Goal: Task Accomplishment & Management: Complete application form

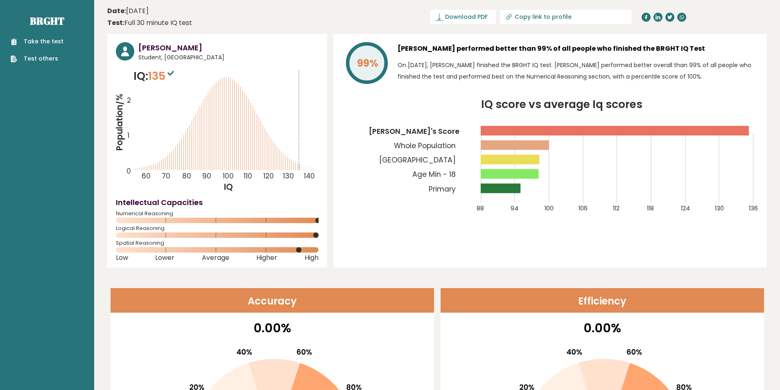
click at [59, 45] on link "Take the test" at bounding box center [37, 41] width 53 height 9
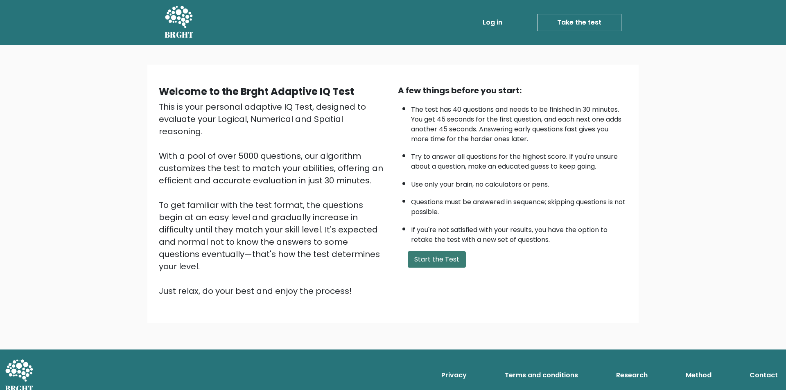
click at [440, 253] on button "Start the Test" at bounding box center [437, 259] width 58 height 16
click at [443, 262] on button "Start the Test" at bounding box center [437, 259] width 58 height 16
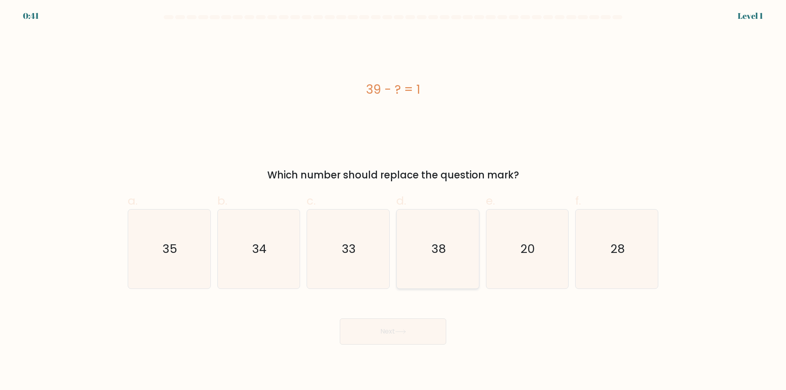
click at [427, 248] on icon "38" at bounding box center [437, 249] width 79 height 79
click at [393, 201] on input "d. 38" at bounding box center [393, 197] width 0 height 5
radio input "true"
click at [405, 324] on button "Next" at bounding box center [393, 331] width 106 height 26
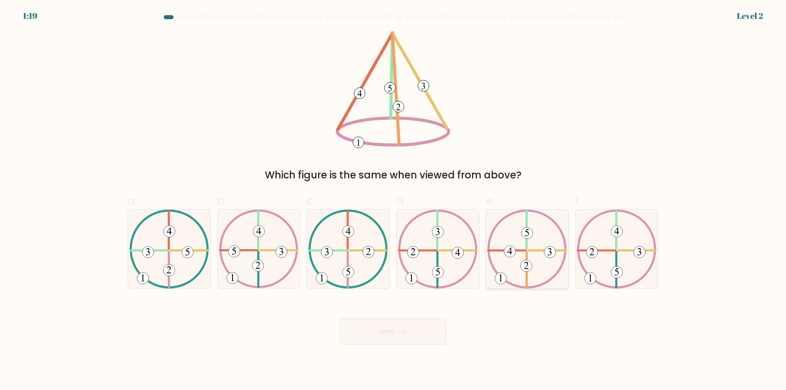
click at [532, 262] on icon at bounding box center [527, 249] width 80 height 79
click at [393, 201] on input "e." at bounding box center [393, 197] width 0 height 5
radio input "true"
click at [419, 327] on button "Next" at bounding box center [393, 331] width 106 height 26
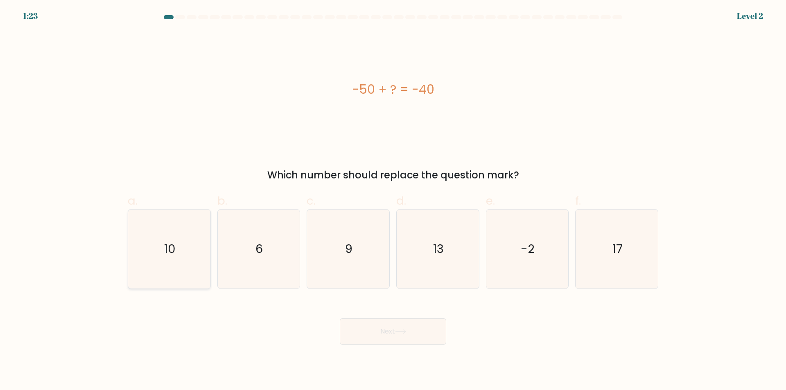
click at [189, 240] on icon "10" at bounding box center [169, 249] width 79 height 79
click at [393, 201] on input "a. 10" at bounding box center [393, 197] width 0 height 5
radio input "true"
click at [394, 330] on button "Next" at bounding box center [393, 331] width 106 height 26
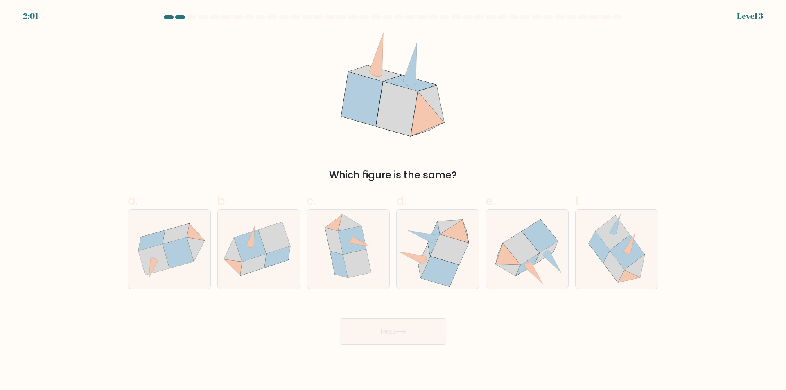
click at [471, 312] on div "Next" at bounding box center [393, 322] width 540 height 46
click at [454, 285] on icon at bounding box center [438, 249] width 82 height 75
click at [393, 201] on input "d." at bounding box center [393, 197] width 0 height 5
radio input "true"
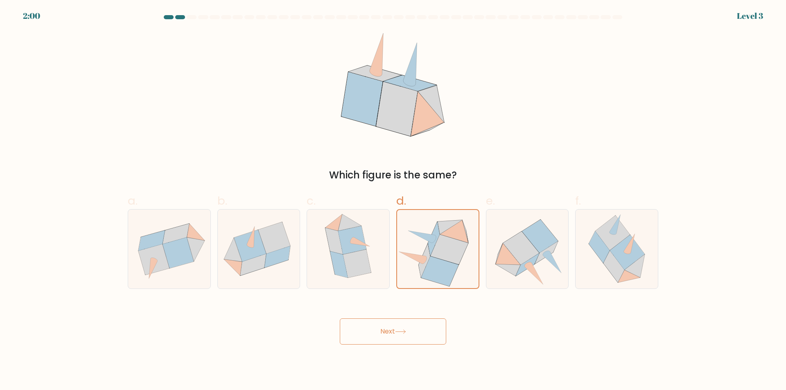
click at [424, 326] on button "Next" at bounding box center [393, 331] width 106 height 26
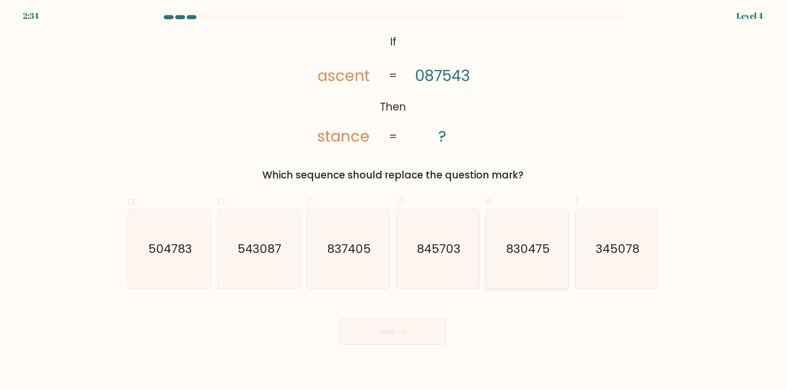
click at [526, 264] on icon "830475" at bounding box center [527, 249] width 79 height 79
click at [393, 201] on input "e. 830475" at bounding box center [393, 197] width 0 height 5
radio input "true"
click at [400, 333] on icon at bounding box center [400, 332] width 11 height 5
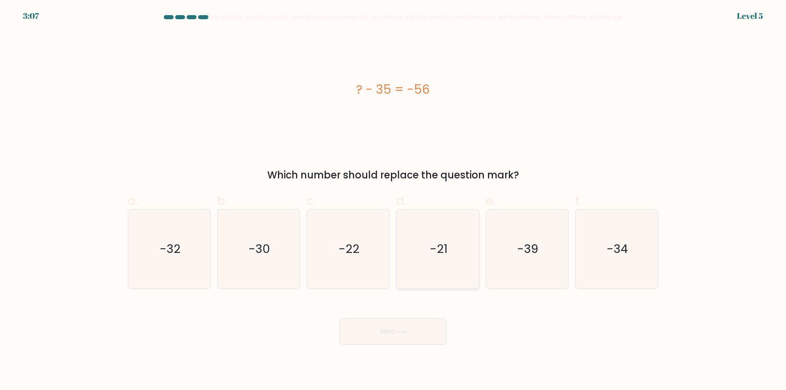
click at [400, 252] on icon "-21" at bounding box center [437, 249] width 79 height 79
click at [393, 201] on input "d. -21" at bounding box center [393, 197] width 0 height 5
radio input "true"
click at [371, 256] on icon "-22" at bounding box center [348, 249] width 79 height 79
click at [393, 201] on input "c. -22" at bounding box center [393, 197] width 0 height 5
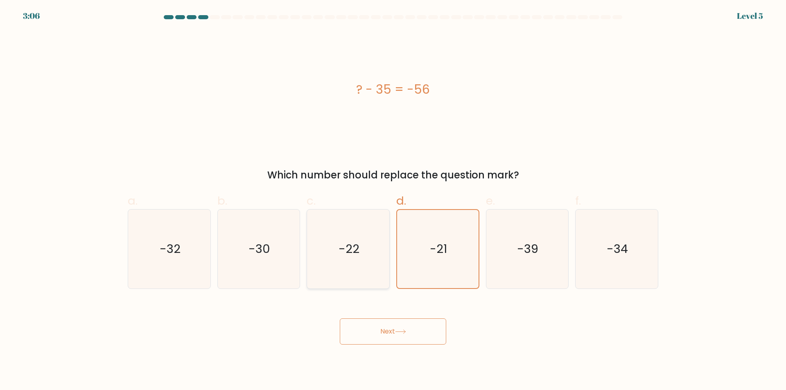
radio input "true"
click at [598, 258] on icon "-34" at bounding box center [616, 249] width 79 height 79
click at [393, 201] on input "f. -34" at bounding box center [393, 197] width 0 height 5
radio input "true"
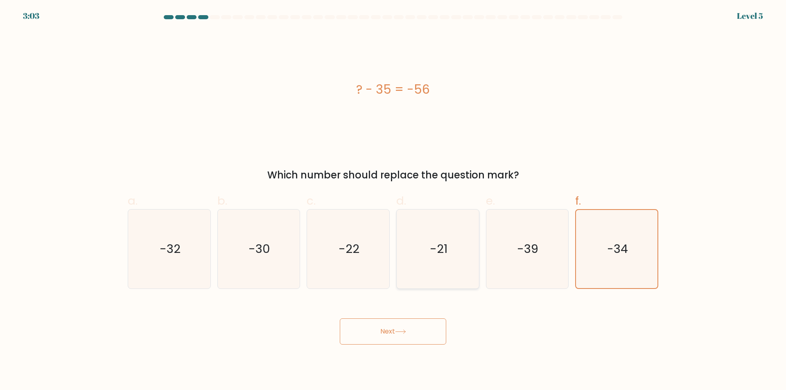
click at [415, 264] on icon "-21" at bounding box center [437, 249] width 79 height 79
click at [393, 201] on input "d. -21" at bounding box center [393, 197] width 0 height 5
radio input "true"
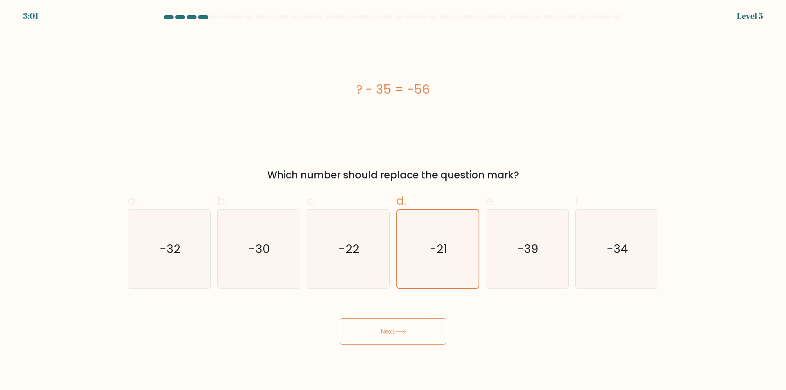
click at [351, 325] on button "Next" at bounding box center [393, 331] width 106 height 26
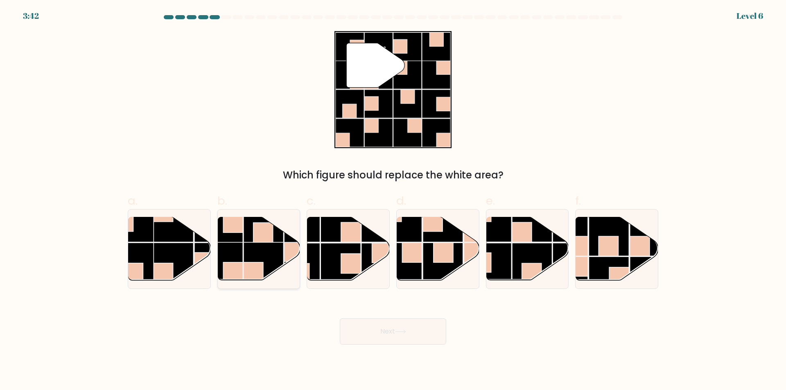
click at [258, 255] on rect at bounding box center [264, 262] width 40 height 40
click at [393, 201] on input "b." at bounding box center [393, 197] width 0 height 5
radio input "true"
click at [380, 332] on button "Next" at bounding box center [393, 331] width 106 height 26
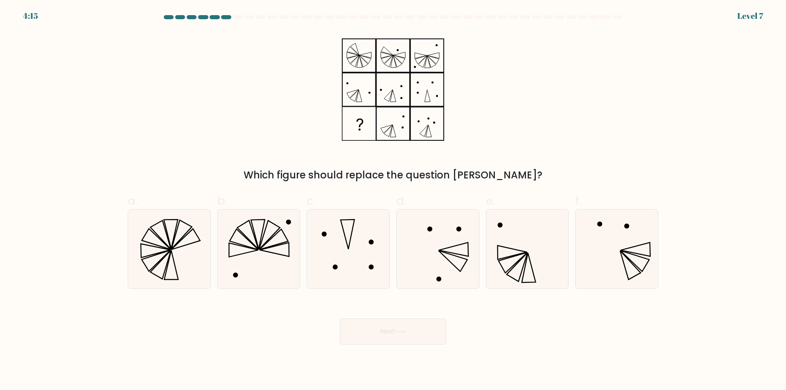
drag, startPoint x: 537, startPoint y: 281, endPoint x: 504, endPoint y: 291, distance: 34.9
click at [536, 280] on icon at bounding box center [527, 249] width 79 height 79
click at [393, 201] on input "e." at bounding box center [393, 197] width 0 height 5
radio input "true"
click at [411, 325] on button "Next" at bounding box center [393, 331] width 106 height 26
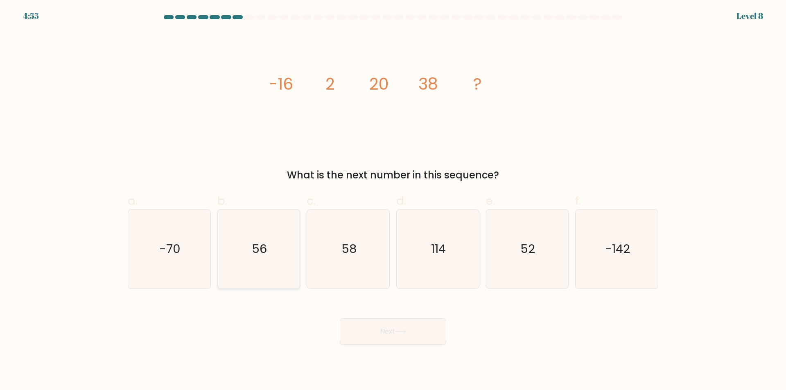
click at [260, 262] on icon "56" at bounding box center [258, 249] width 79 height 79
click at [393, 201] on input "b. 56" at bounding box center [393, 197] width 0 height 5
radio input "true"
click at [354, 324] on button "Next" at bounding box center [393, 331] width 106 height 26
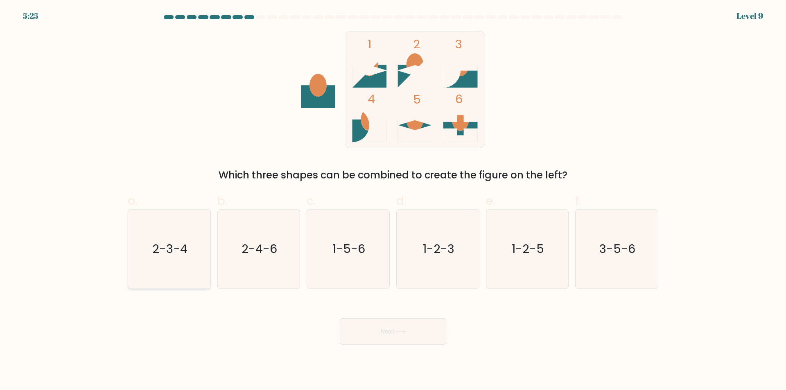
click at [189, 263] on icon "2-3-4" at bounding box center [169, 249] width 79 height 79
click at [393, 201] on input "a. 2-3-4" at bounding box center [393, 197] width 0 height 5
radio input "true"
click at [348, 333] on button "Next" at bounding box center [393, 331] width 106 height 26
